Goal: Task Accomplishment & Management: Manage account settings

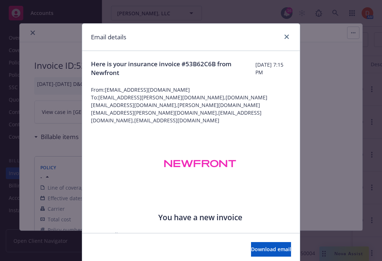
scroll to position [193, 0]
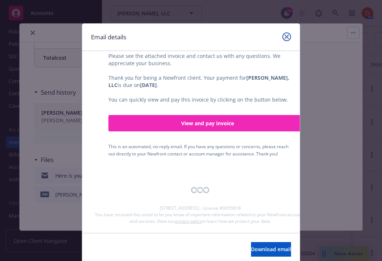
click at [289, 33] on link "close" at bounding box center [286, 36] width 9 height 9
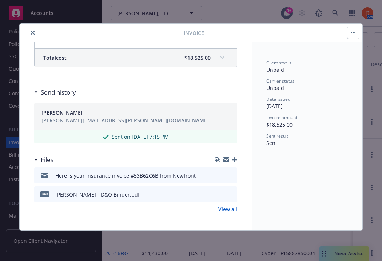
click at [31, 30] on button "close" at bounding box center [32, 32] width 9 height 9
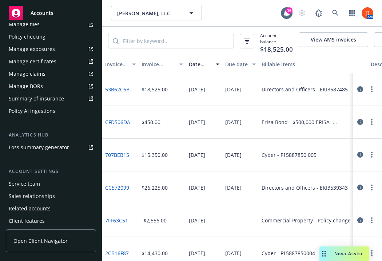
scroll to position [238, 0]
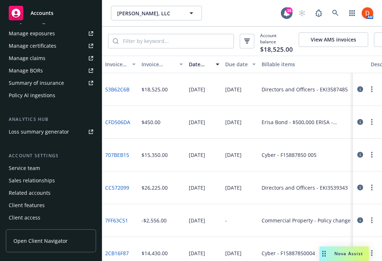
click at [31, 217] on div "Client access" at bounding box center [25, 218] width 32 height 12
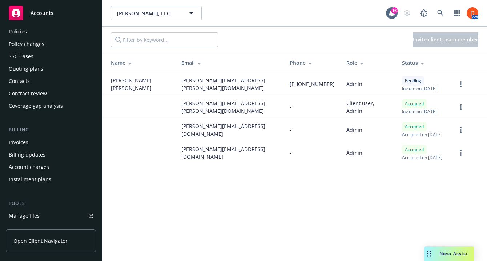
scroll to position [1, 0]
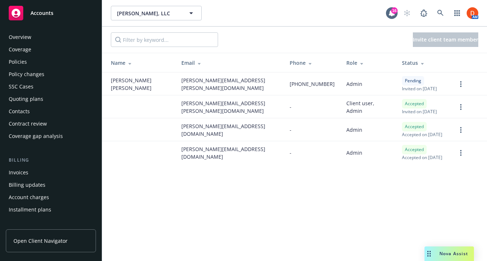
click at [54, 108] on div "Contacts" at bounding box center [51, 111] width 84 height 12
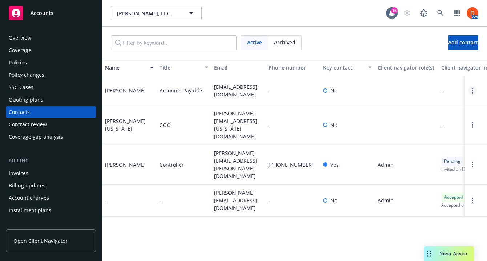
click at [381, 95] on link "Open options" at bounding box center [472, 90] width 9 height 9
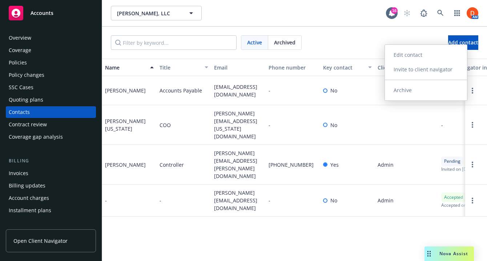
click at [381, 71] on link "Invite to client navigator" at bounding box center [426, 69] width 82 height 15
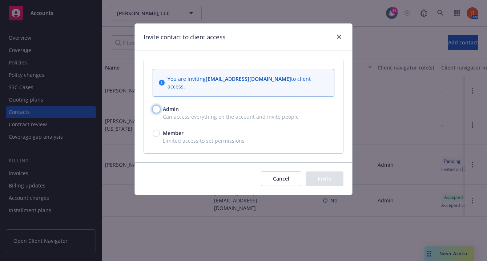
click at [159, 107] on input "Admin" at bounding box center [156, 108] width 7 height 7
radio input "true"
click at [325, 176] on button "Invite" at bounding box center [325, 178] width 38 height 15
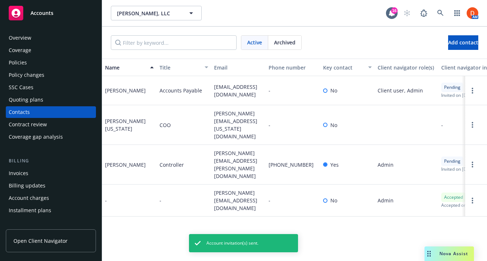
click at [219, 90] on span "[EMAIL_ADDRESS][DOMAIN_NAME]" at bounding box center [238, 90] width 49 height 15
copy span "[EMAIL_ADDRESS][DOMAIN_NAME]"
click at [67, 39] on div "Overview" at bounding box center [51, 38] width 84 height 12
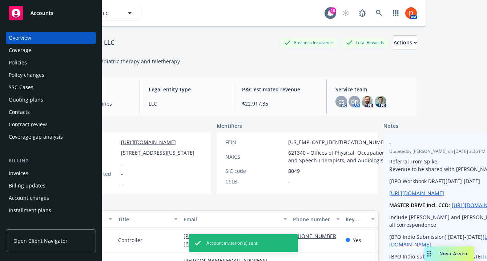
scroll to position [0, 17]
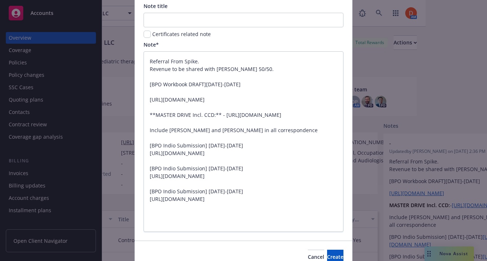
scroll to position [31, 0]
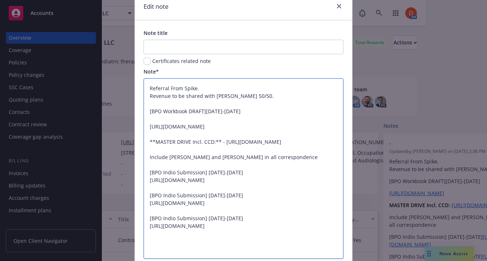
click at [147, 88] on textarea "Referral From Spike. Revenue to be shared with [PERSON_NAME] 50/50. [BPO Workbo…" at bounding box center [244, 168] width 200 height 180
type textarea "x"
type textarea "Referral From Spike. Revenue to be shared with [PERSON_NAME] 50/50. [BPO Workbo…"
type textarea "x"
type textarea "A Referral From Spike. Revenue to be shared with [PERSON_NAME] 50/50. [BPO Work…"
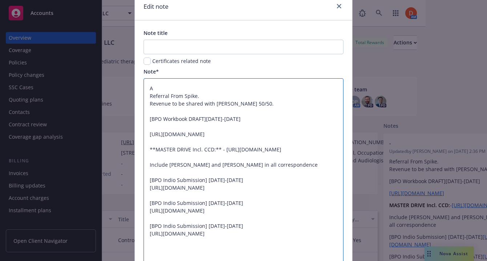
type textarea "x"
type textarea "Al Referral From Spike. Revenue to be shared with [PERSON_NAME] 50/50. [BPO Wor…"
type textarea "x"
type textarea "Alwa Referral From Spike. Revenue to be shared with [PERSON_NAME] 50/50. [BPO W…"
type textarea "x"
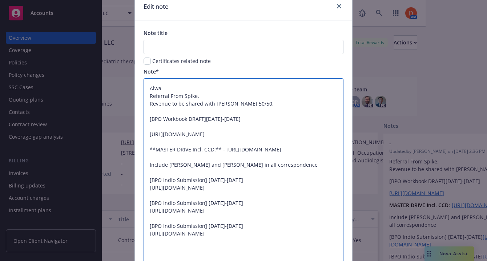
type textarea "Alwat Referral From Spike. Revenue to be shared with [PERSON_NAME] 50/50. [BPO …"
type textarea "x"
type textarea "Alwats Referral From Spike. Revenue to be shared with [PERSON_NAME] 50/50. [BPO…"
type textarea "x"
type textarea "Alwat Referral From Spike. Revenue to be shared with [PERSON_NAME] 50/50. [BPO …"
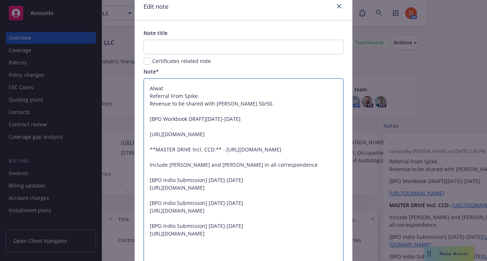
type textarea "x"
type textarea "Alwa Referral From Spike. Revenue to be shared with [PERSON_NAME] 50/50. [BPO W…"
type textarea "x"
type textarea "Alway Referral From Spike. Revenue to be shared with [PERSON_NAME] 50/50. [BPO …"
type textarea "x"
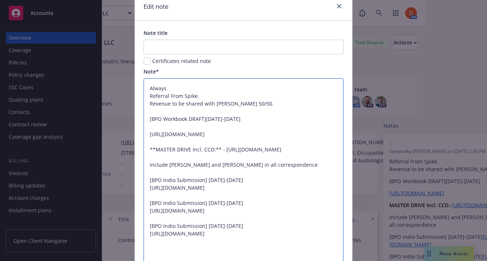
type textarea "Always Referral From Spike. Revenue to be shared with [PERSON_NAME] 50/50. [BPO…"
type textarea "x"
type textarea "Always s Referral From [PERSON_NAME]. Revenue to be shared with [PERSON_NAME] 5…"
type textarea "x"
type textarea "Always sen Referral From Spike. Revenue to be shared with [PERSON_NAME] 50/50. …"
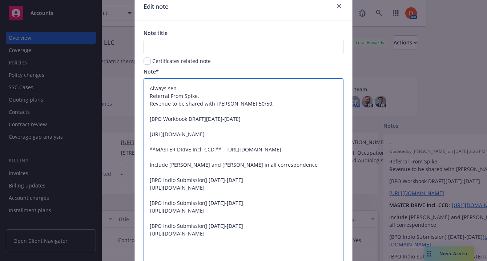
type textarea "x"
type textarea "Always send Referral From Spike. Revenue to be shared with [PERSON_NAME] 50/50.…"
type textarea "x"
type textarea "Always send in Referral From Spike. Revenue to be shared with [PERSON_NAME] 50/…"
type textarea "x"
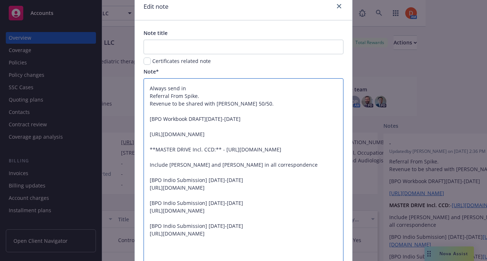
type textarea "Always send inv Referral From Spike. Revenue to be shared with [PERSON_NAME] 50…"
type textarea "x"
type textarea "Always send invo Referral From Spike. Revenue to be shared with [PERSON_NAME] 5…"
type textarea "x"
type textarea "Always send invoic Referral From Spike. Revenue to be shared with [PERSON_NAME]…"
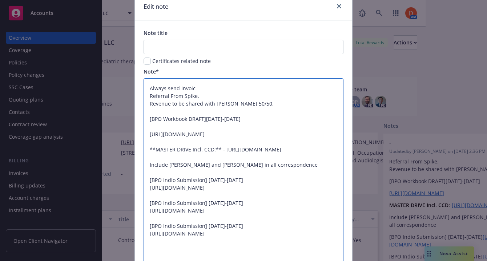
type textarea "x"
type textarea "Always send invoice Referral From Spike. Revenue to be shared with [PERSON_NAME…"
type textarea "x"
type textarea "Always send invoice Referral From Spike. Revenue to be shared with [PERSON_NAME…"
type textarea "x"
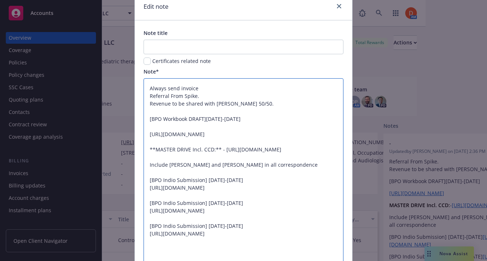
type textarea "Always send invoice t Referral From Spike. Revenue to be shared with [PERSON_NA…"
type textarea "x"
type textarea "Always send invoice to Referral From Spike. Revenue to be shared with [PERSON_N…"
type textarea "x"
type textarea "Always send invoice to Referral From Spike. Revenue to be shared with [PERSON_N…"
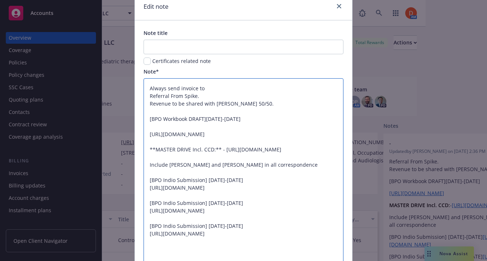
paste textarea "[EMAIL_ADDRESS][DOMAIN_NAME]"
type textarea "x"
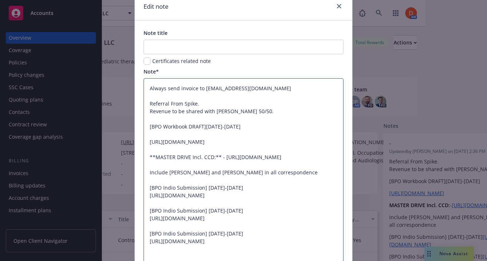
scroll to position [108, 0]
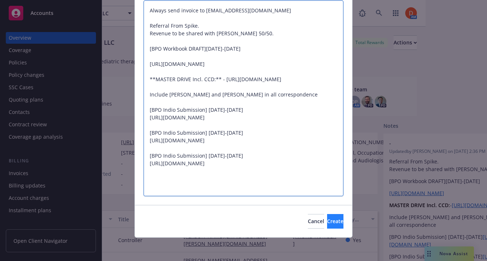
type textarea "Always send invoice to [EMAIL_ADDRESS][DOMAIN_NAME] Referral From Spike. Revenu…"
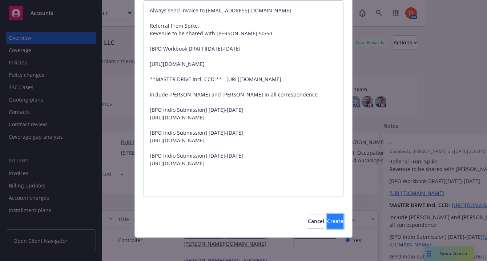
click at [327, 216] on button "Create" at bounding box center [335, 221] width 16 height 15
type textarea "x"
